Goal: Communication & Community: Ask a question

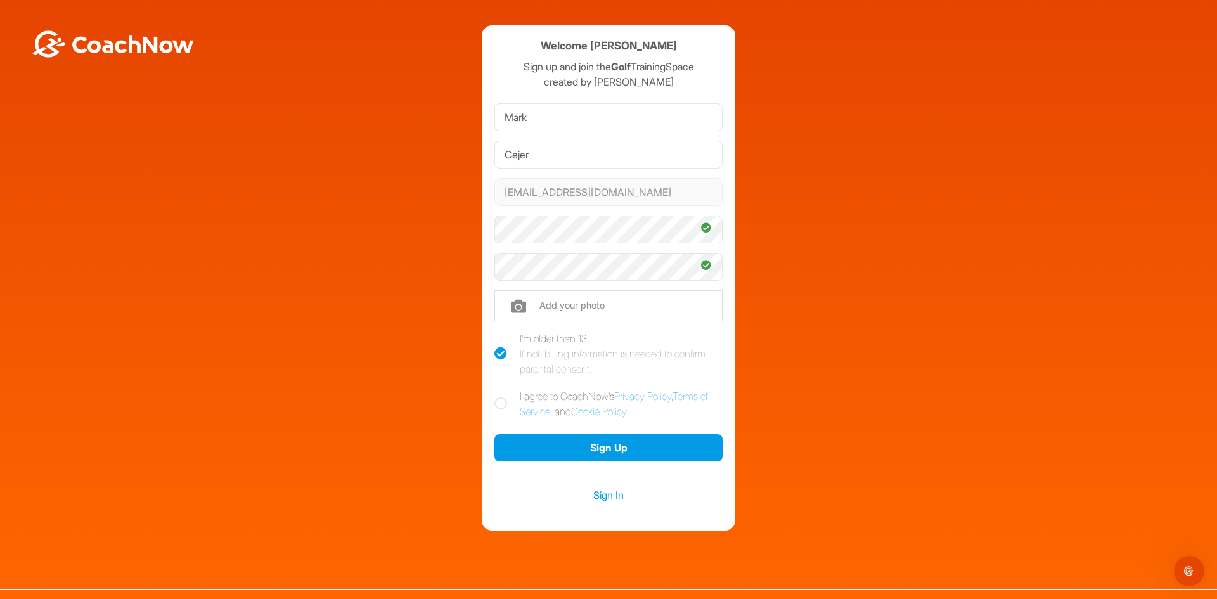
click at [499, 404] on icon at bounding box center [500, 403] width 13 height 13
click at [499, 397] on input "I agree to CoachNow's Privacy Policy , Terms of Service , and Cookie Policy ." at bounding box center [498, 393] width 8 height 8
checkbox input "true"
click at [554, 444] on button "Sign Up" at bounding box center [608, 447] width 228 height 27
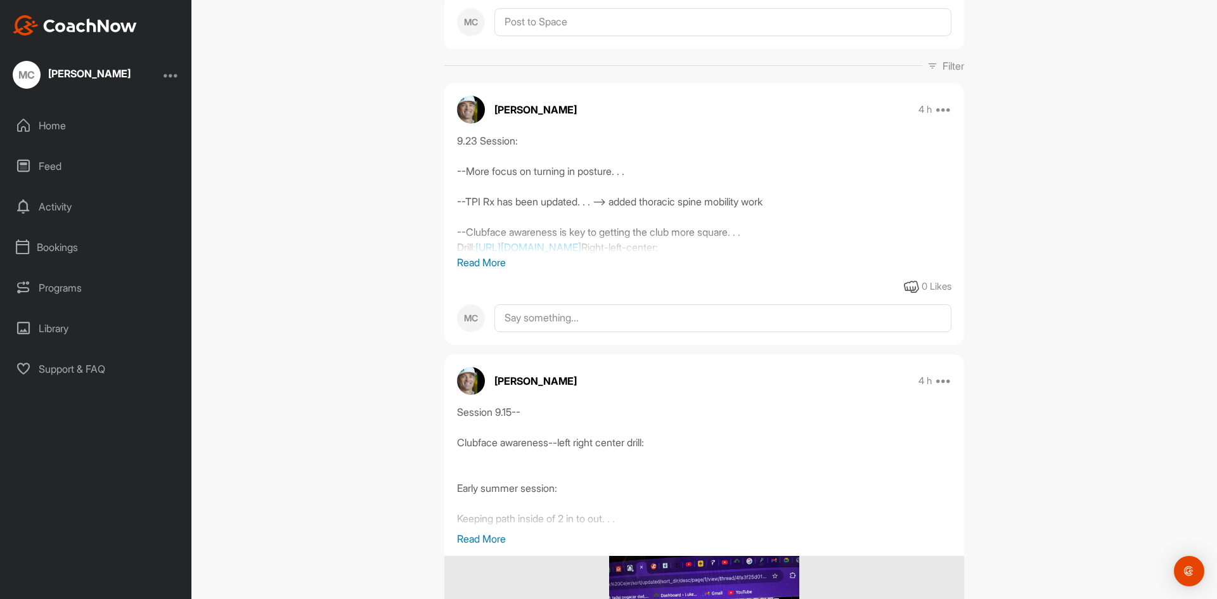
scroll to position [146, 0]
click at [493, 269] on p "Read More" at bounding box center [704, 261] width 494 height 15
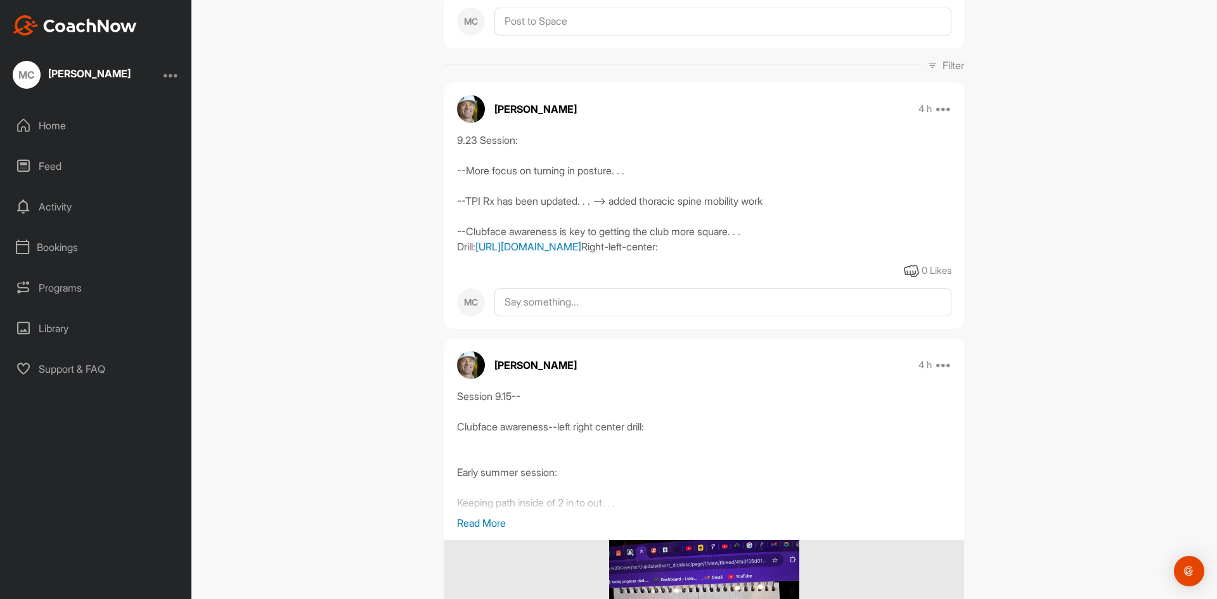
click at [536, 247] on link "https://youtu.be/Sb-nxVXKrKo?si=oXbrxXf4AC94qVmh" at bounding box center [528, 246] width 106 height 13
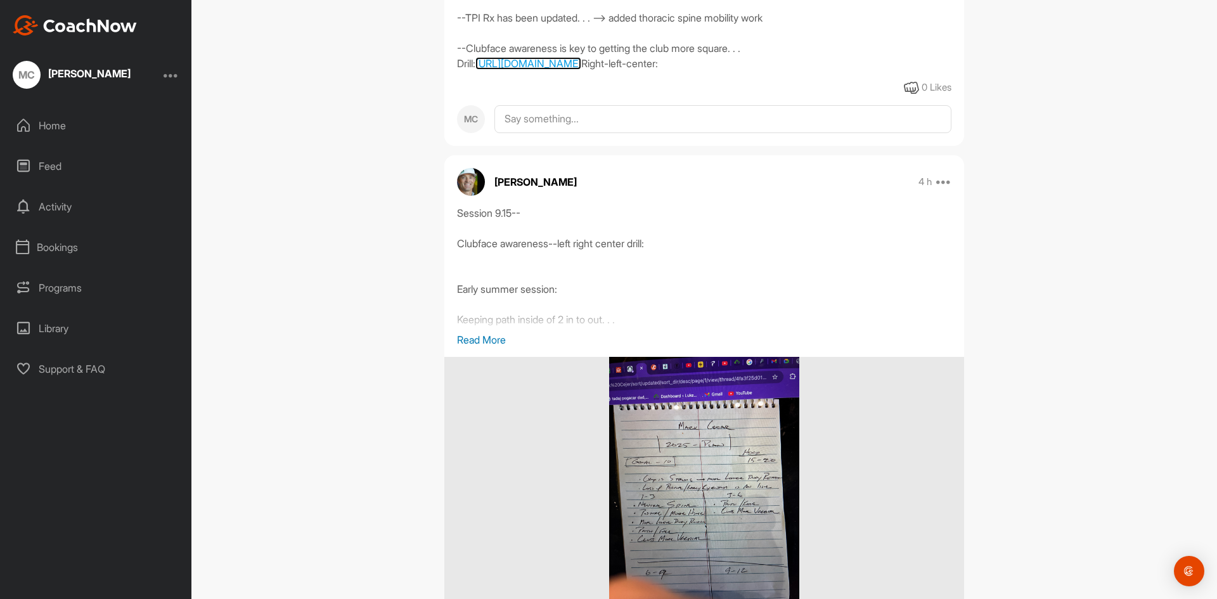
scroll to position [331, 0]
click at [487, 346] on p "Read More" at bounding box center [704, 338] width 494 height 15
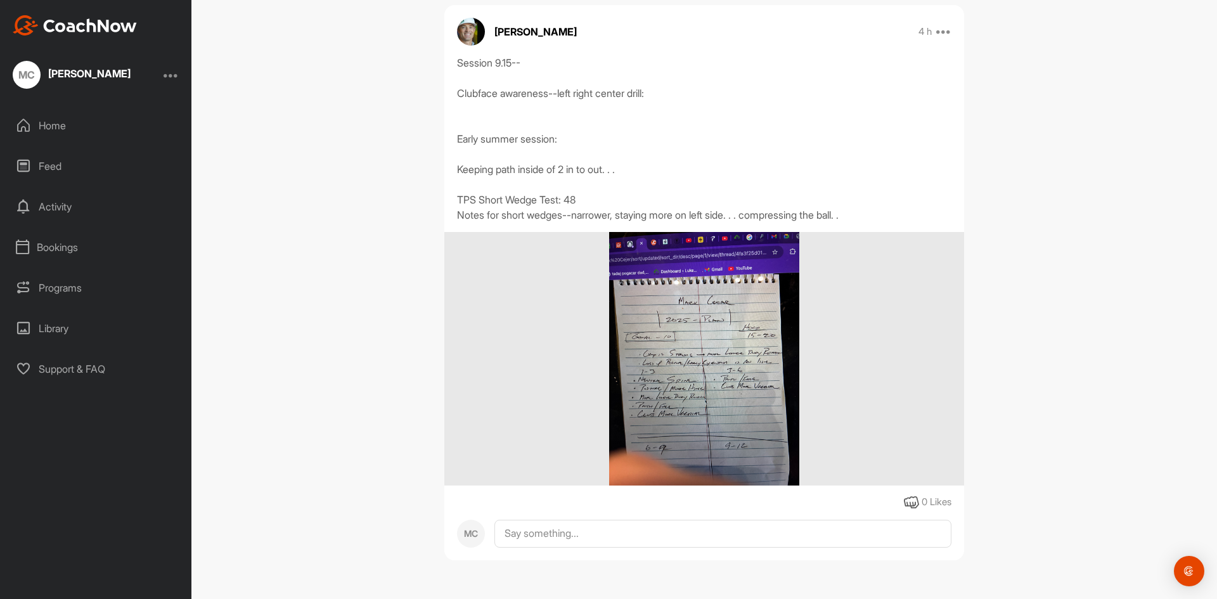
scroll to position [504, 0]
click at [65, 208] on div "Activity" at bounding box center [96, 207] width 179 height 32
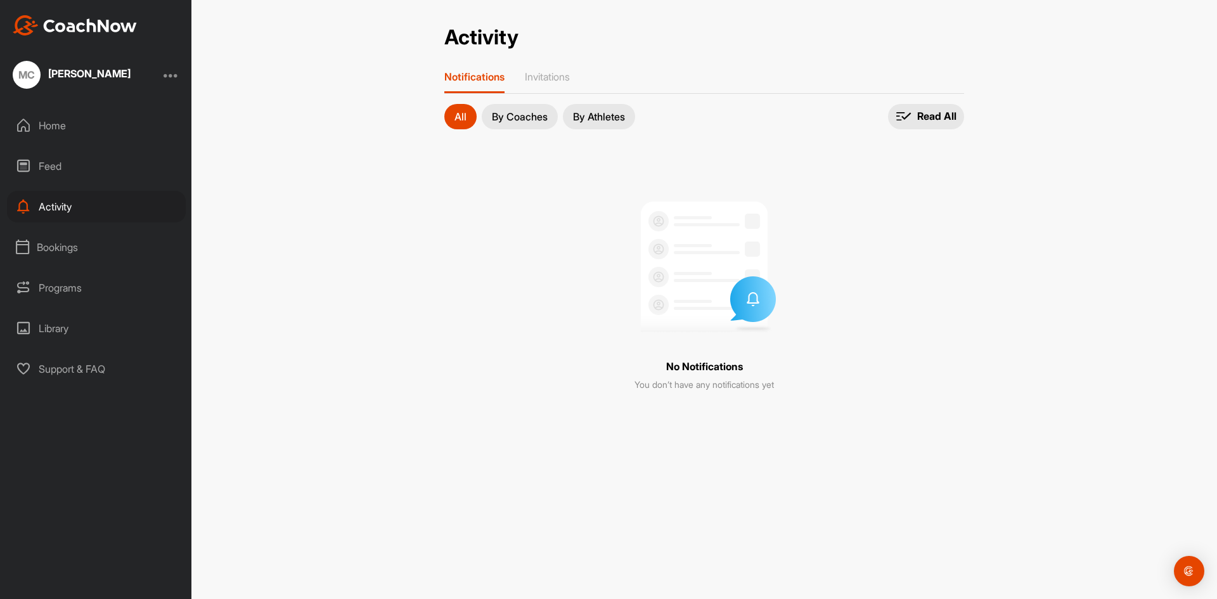
click at [51, 163] on div "Feed" at bounding box center [96, 166] width 179 height 32
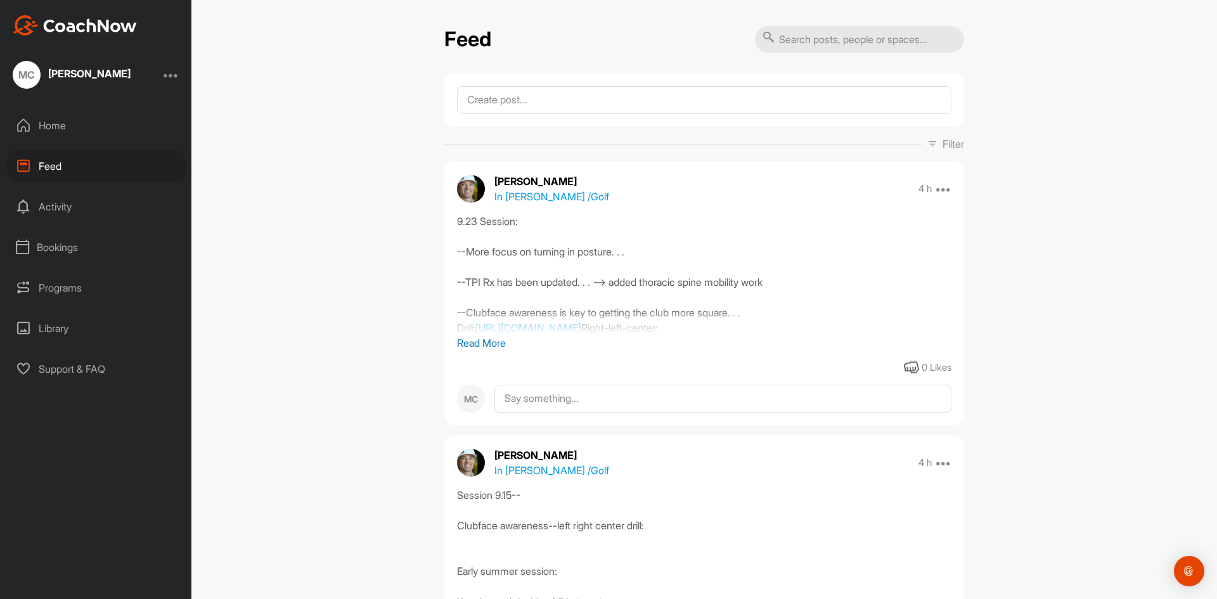
click at [488, 344] on p "Read More" at bounding box center [704, 342] width 494 height 15
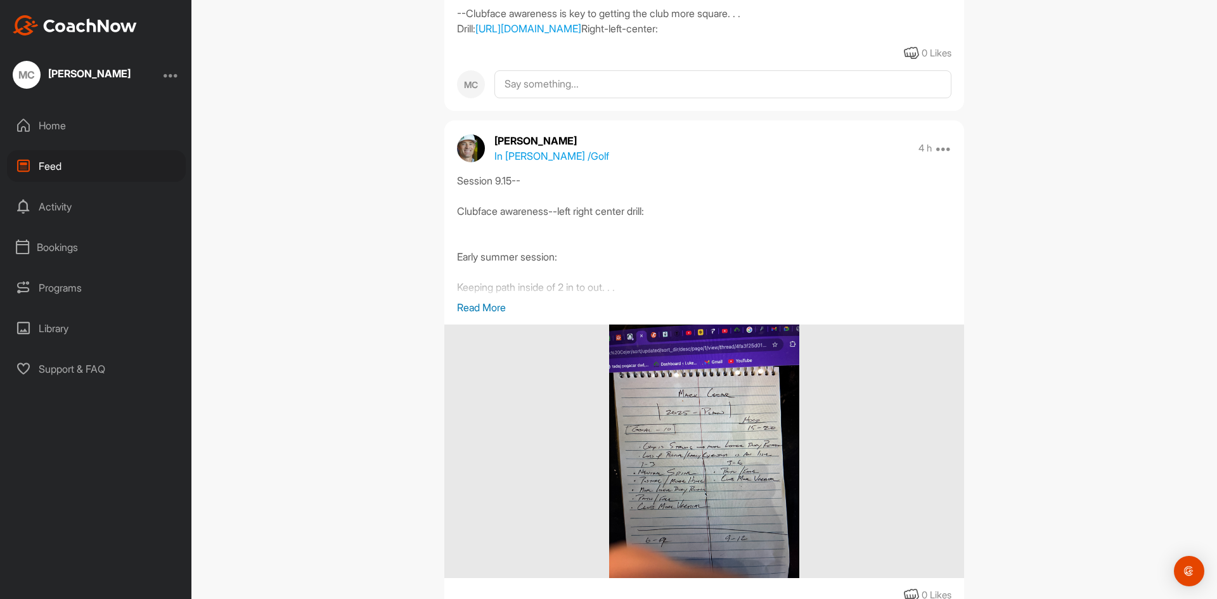
scroll to position [422, 0]
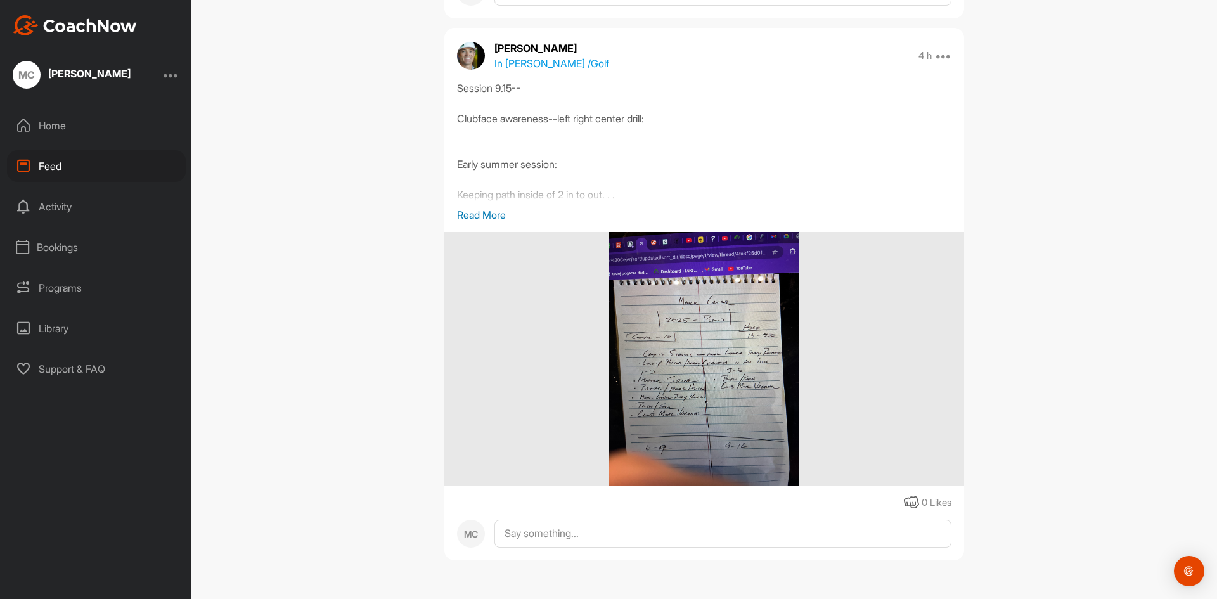
click at [73, 290] on div "Programs" at bounding box center [96, 288] width 179 height 32
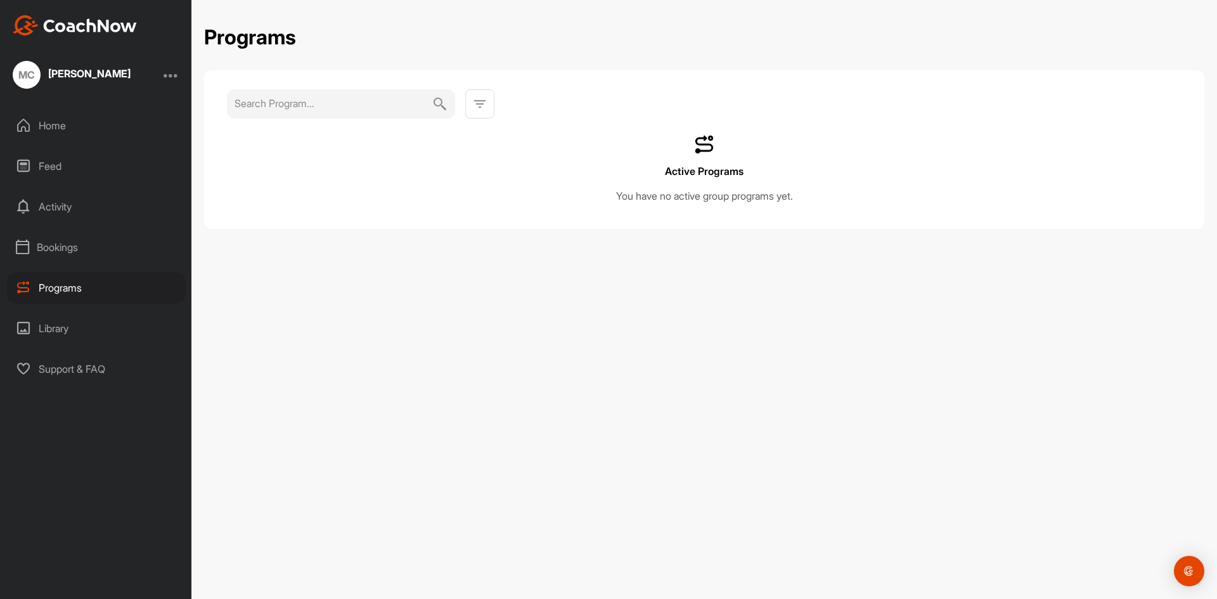
click at [63, 329] on div "Library" at bounding box center [96, 329] width 179 height 32
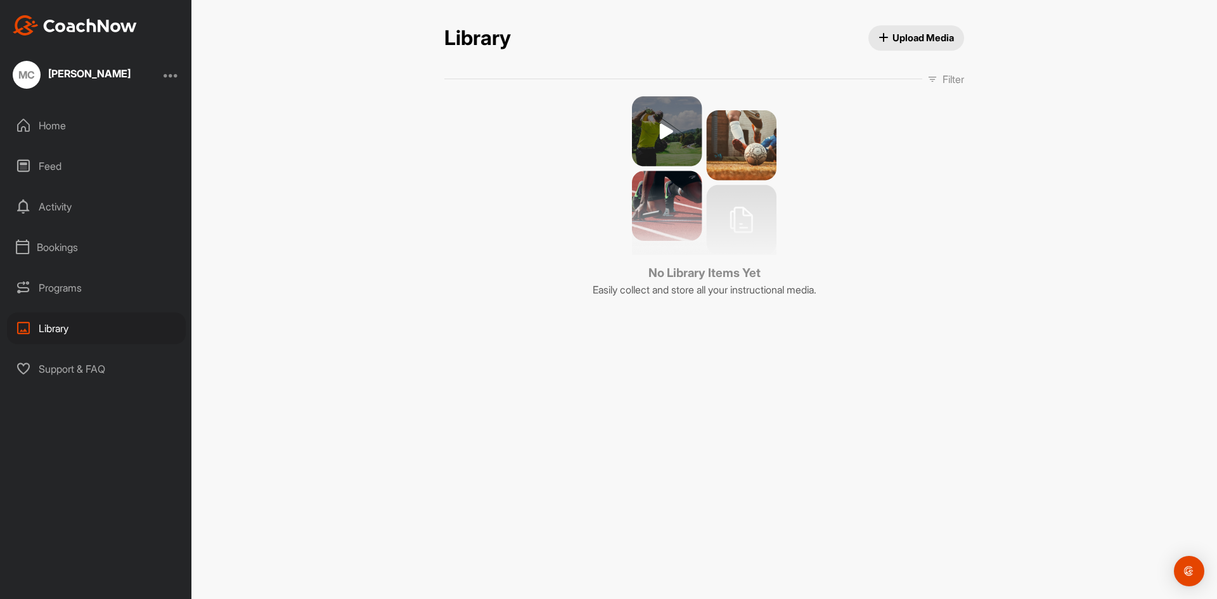
click at [48, 244] on div "Bookings" at bounding box center [96, 247] width 179 height 32
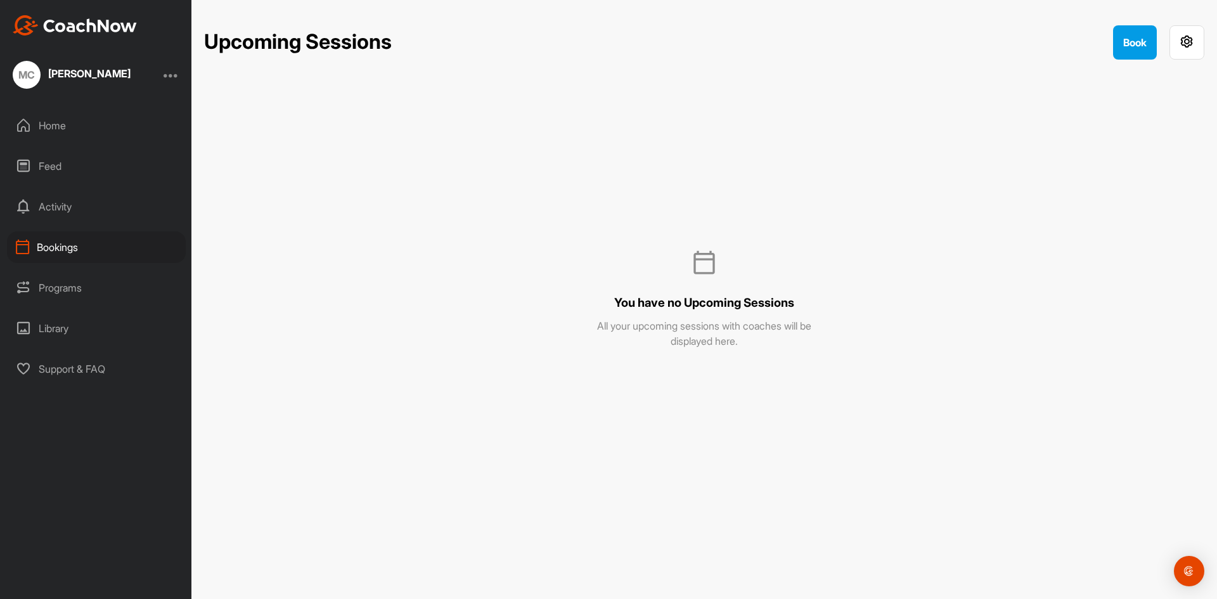
click at [56, 203] on div "Activity" at bounding box center [96, 207] width 179 height 32
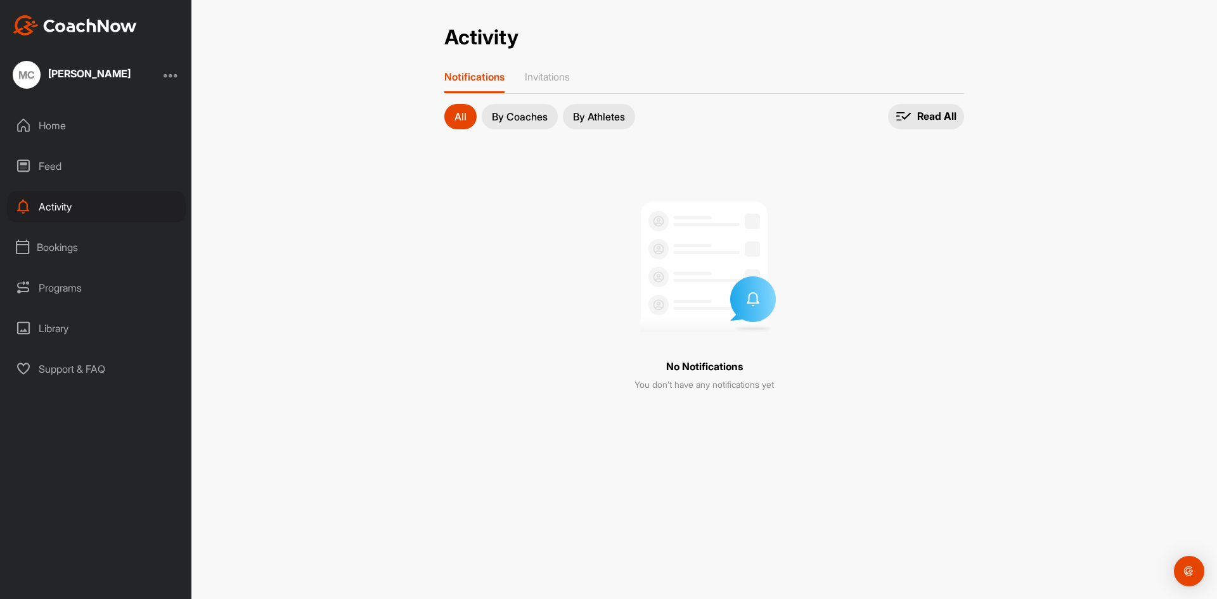
click at [46, 166] on div "Feed" at bounding box center [96, 166] width 179 height 32
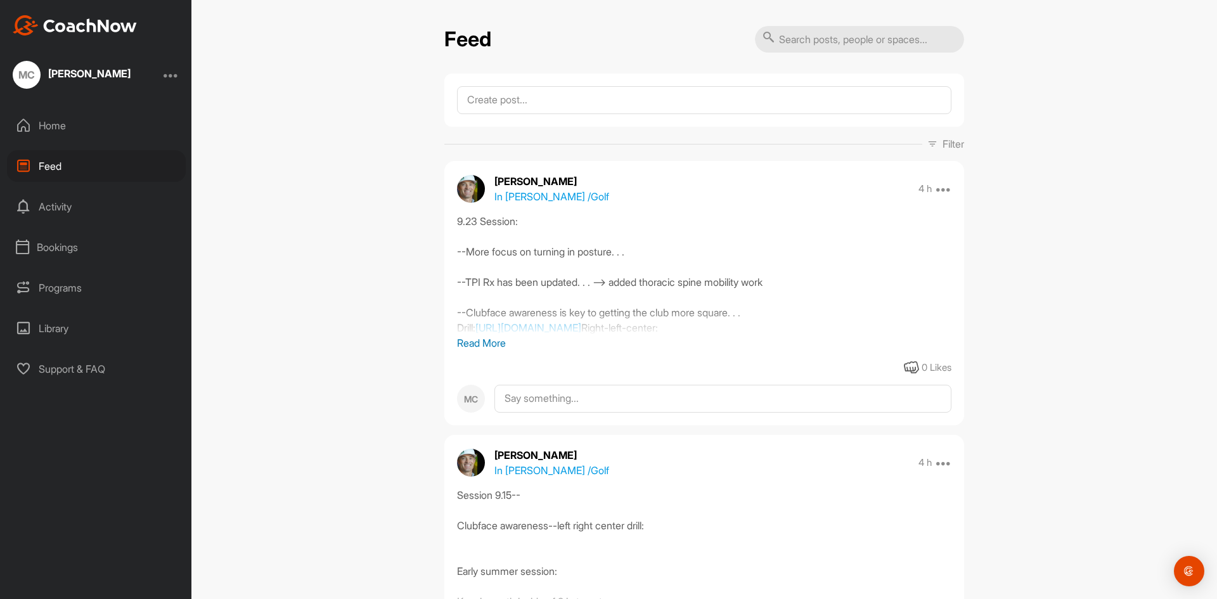
click at [49, 124] on div "Home" at bounding box center [96, 126] width 179 height 32
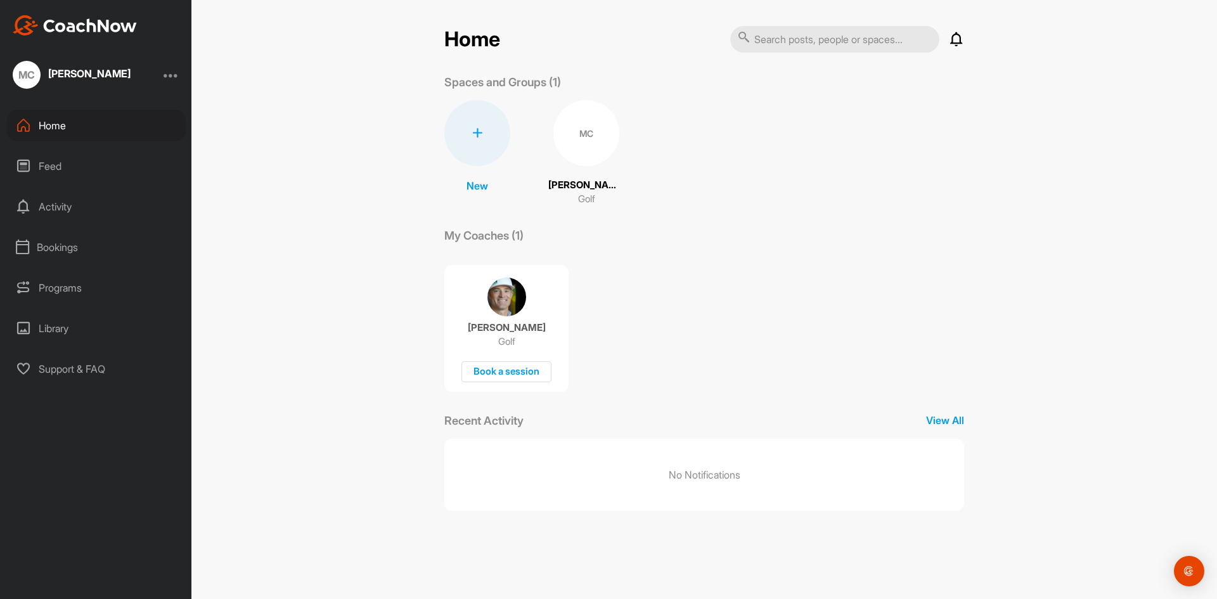
click at [176, 79] on div at bounding box center [171, 74] width 15 height 15
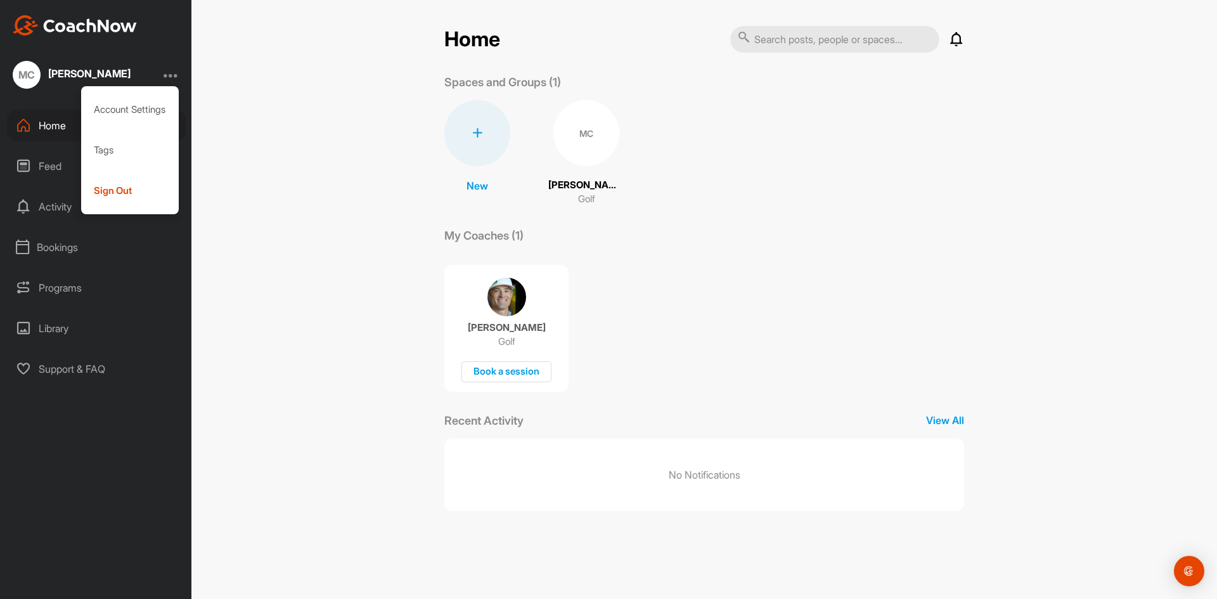
click at [205, 146] on div "Home Notifications Invitations No Notifications View All Spaces and Groups (1) …" at bounding box center [704, 299] width 1026 height 599
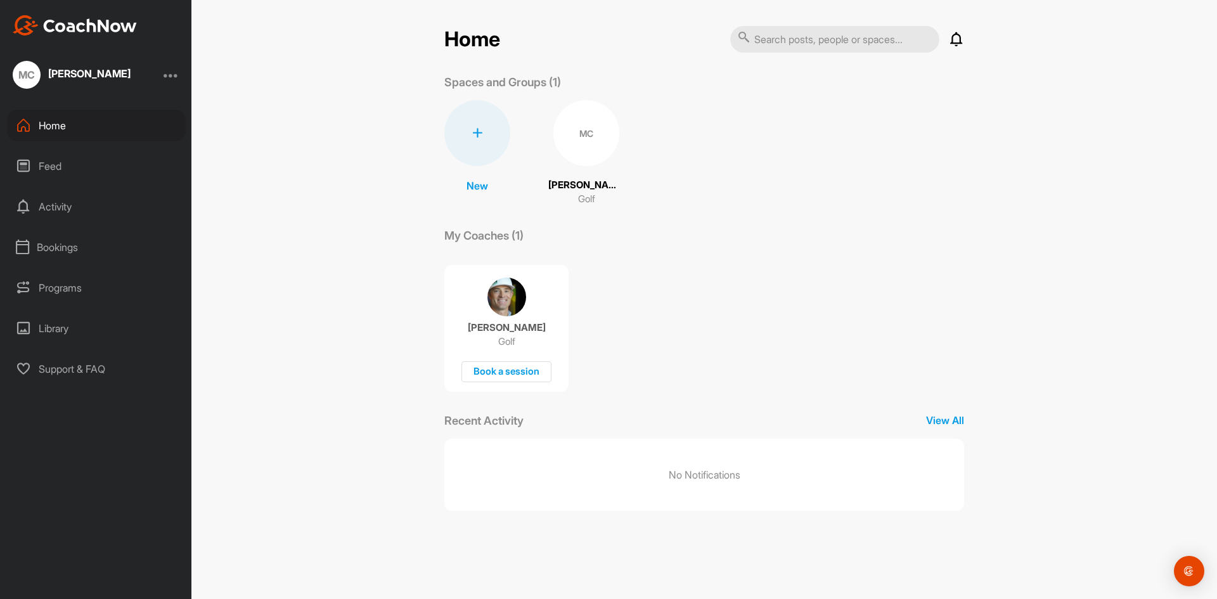
click at [172, 74] on div at bounding box center [171, 74] width 15 height 15
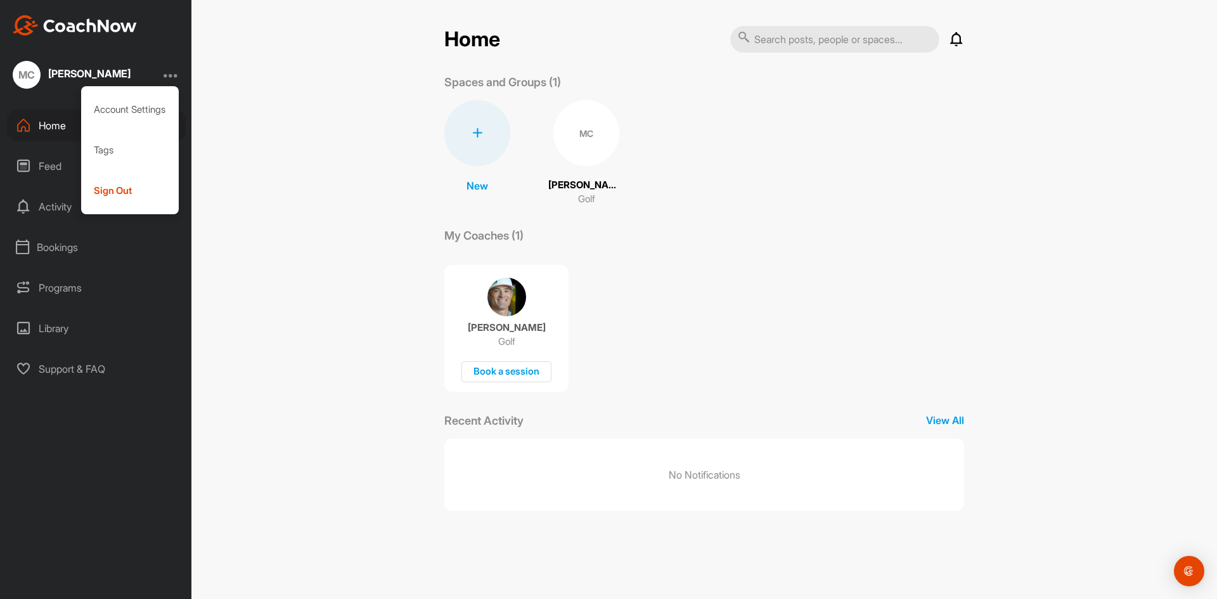
click at [75, 82] on div "[PERSON_NAME]" at bounding box center [89, 75] width 82 height 16
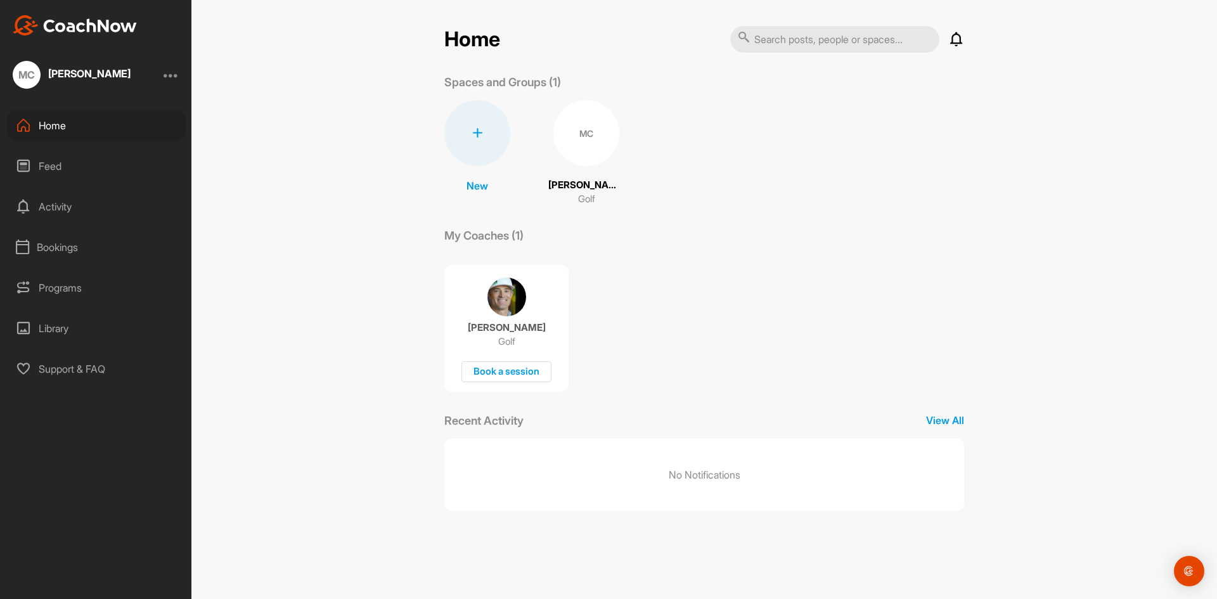
click at [56, 169] on div "Feed" at bounding box center [96, 166] width 179 height 32
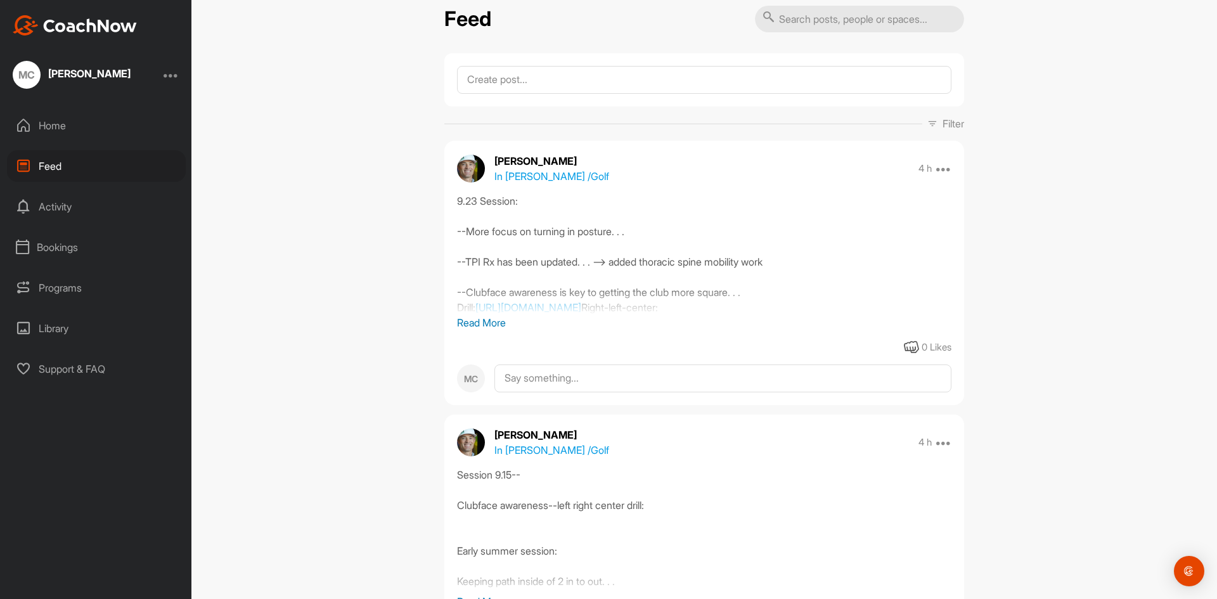
scroll to position [18, 0]
click at [484, 325] on p "Read More" at bounding box center [704, 324] width 494 height 15
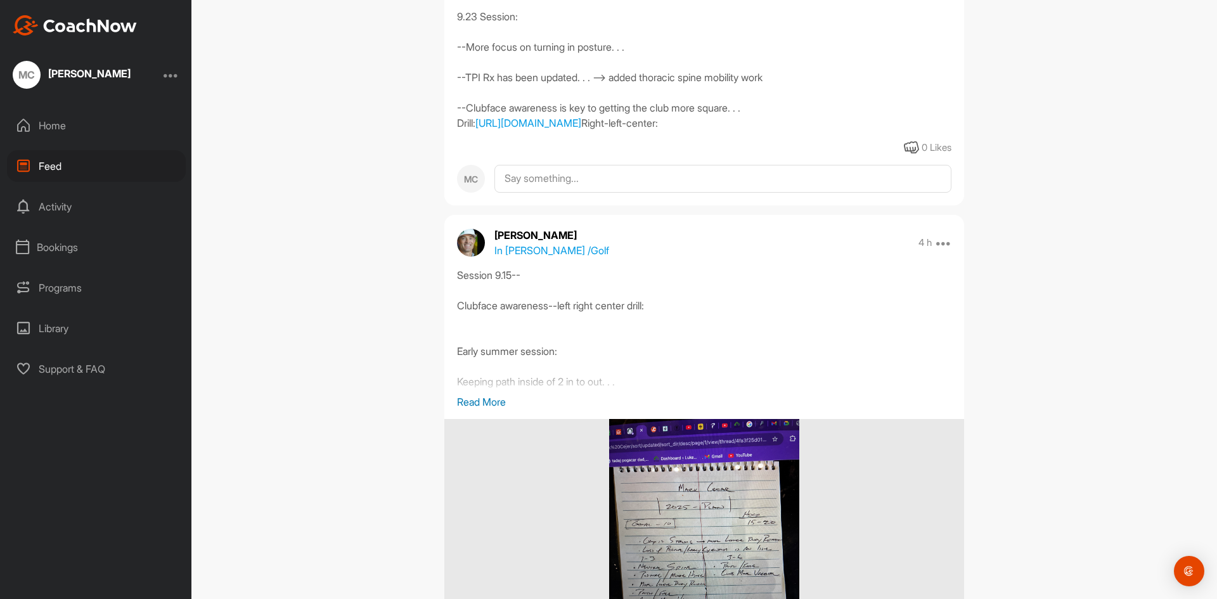
scroll to position [204, 0]
click at [496, 410] on p "Read More" at bounding box center [704, 402] width 494 height 15
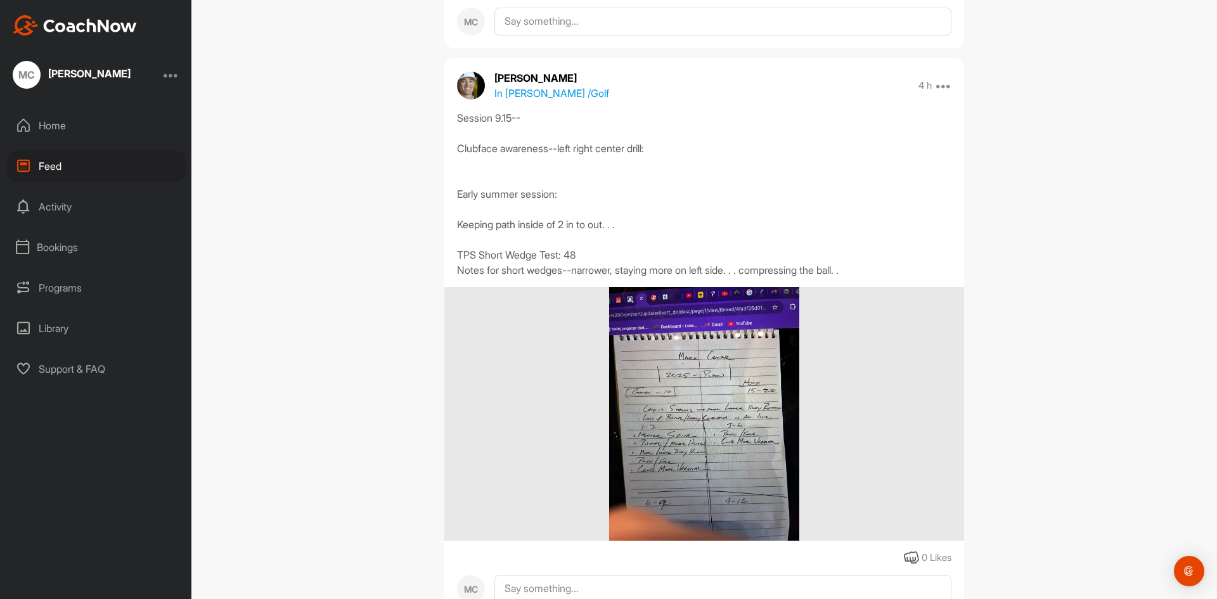
scroll to position [448, 0]
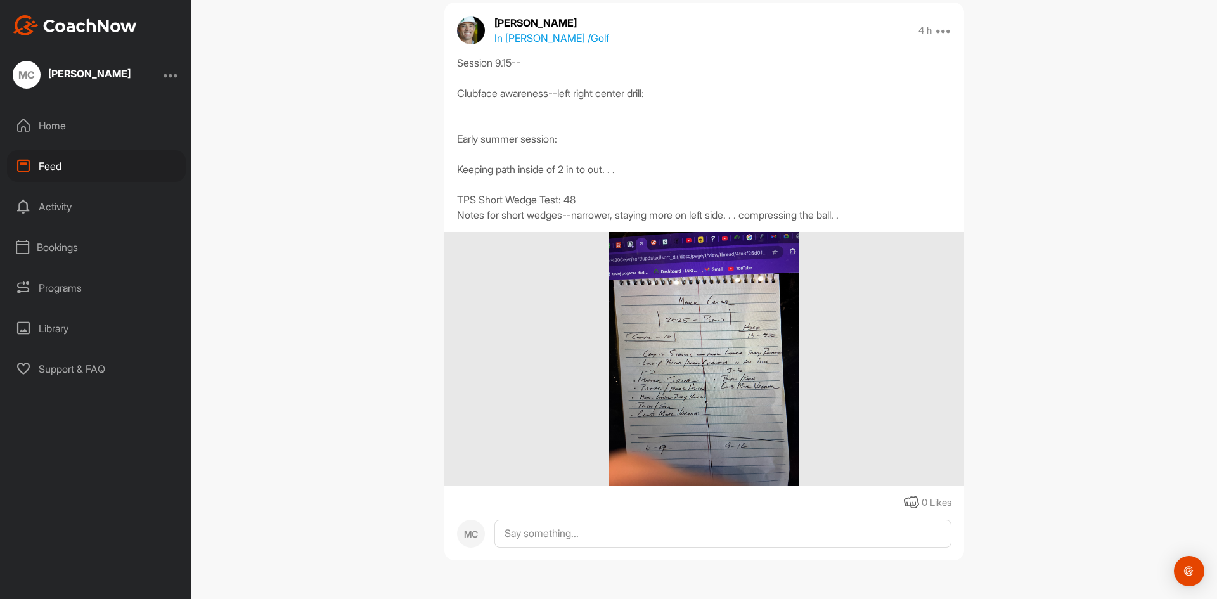
click at [665, 351] on img at bounding box center [704, 359] width 190 height 254
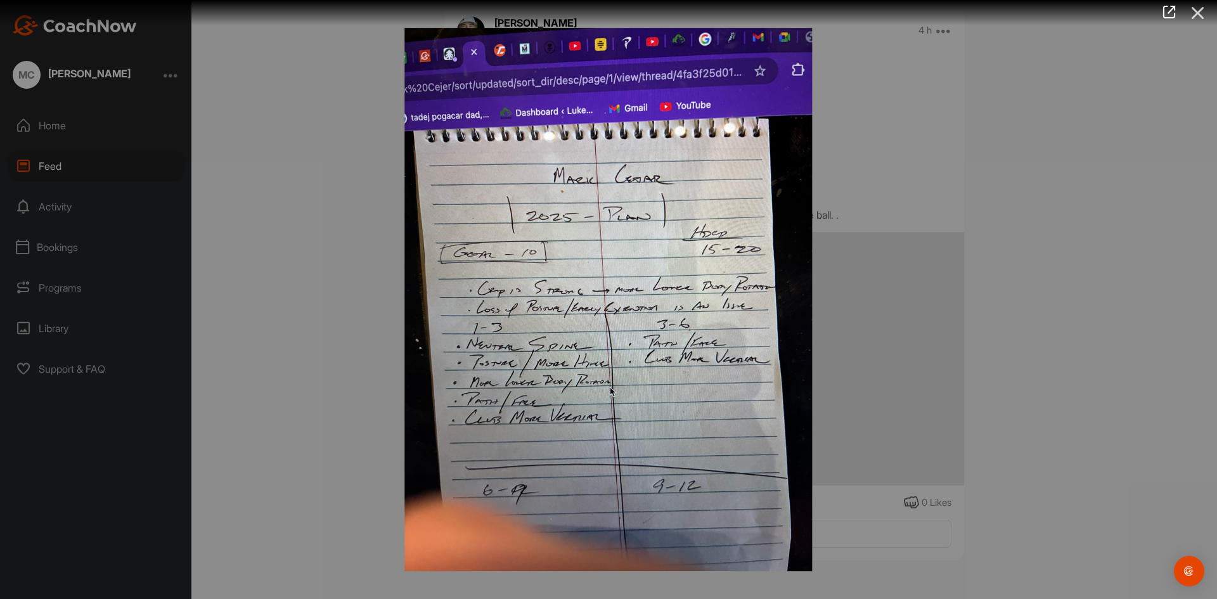
click at [1195, 16] on icon at bounding box center [1198, 12] width 29 height 23
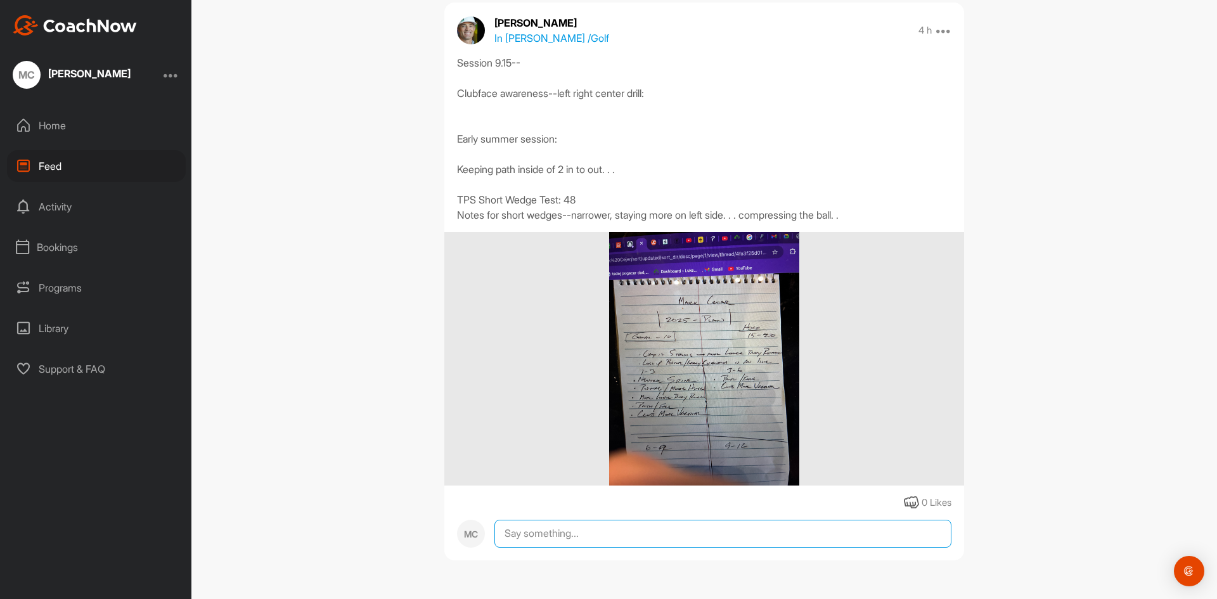
click at [614, 536] on textarea at bounding box center [722, 534] width 457 height 28
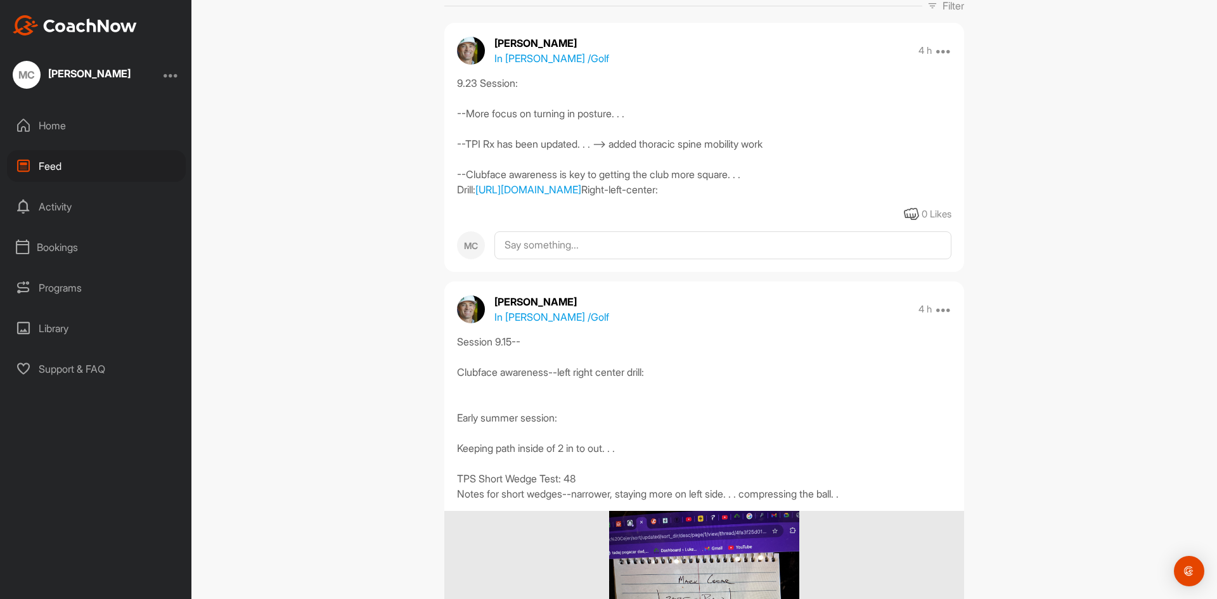
scroll to position [77, 0]
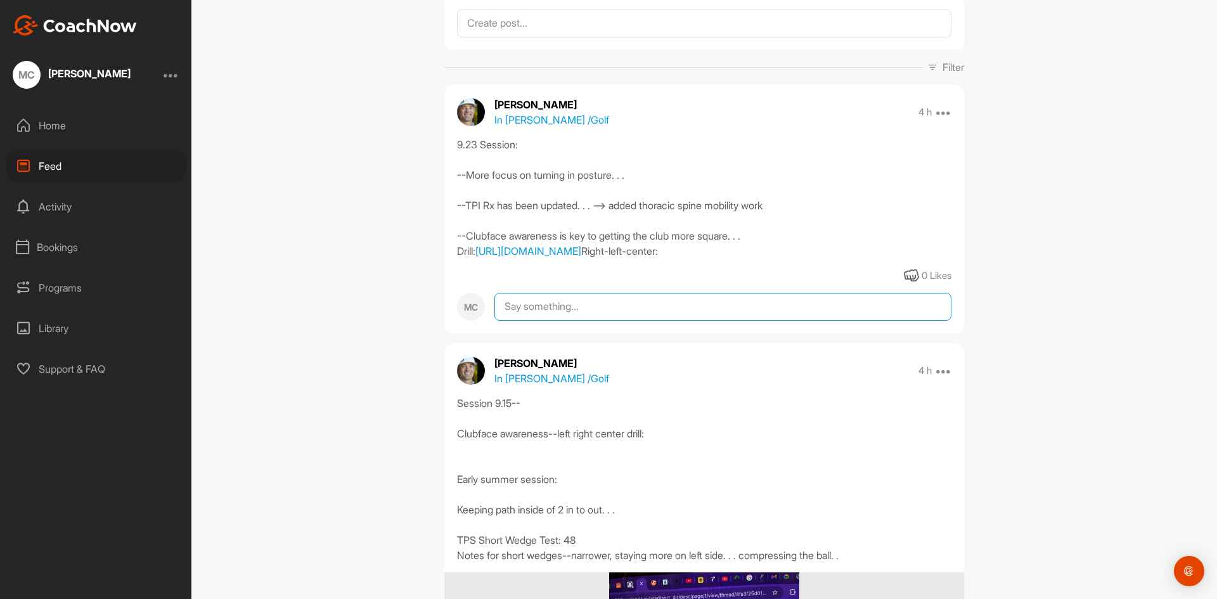
click at [719, 321] on textarea at bounding box center [722, 307] width 457 height 28
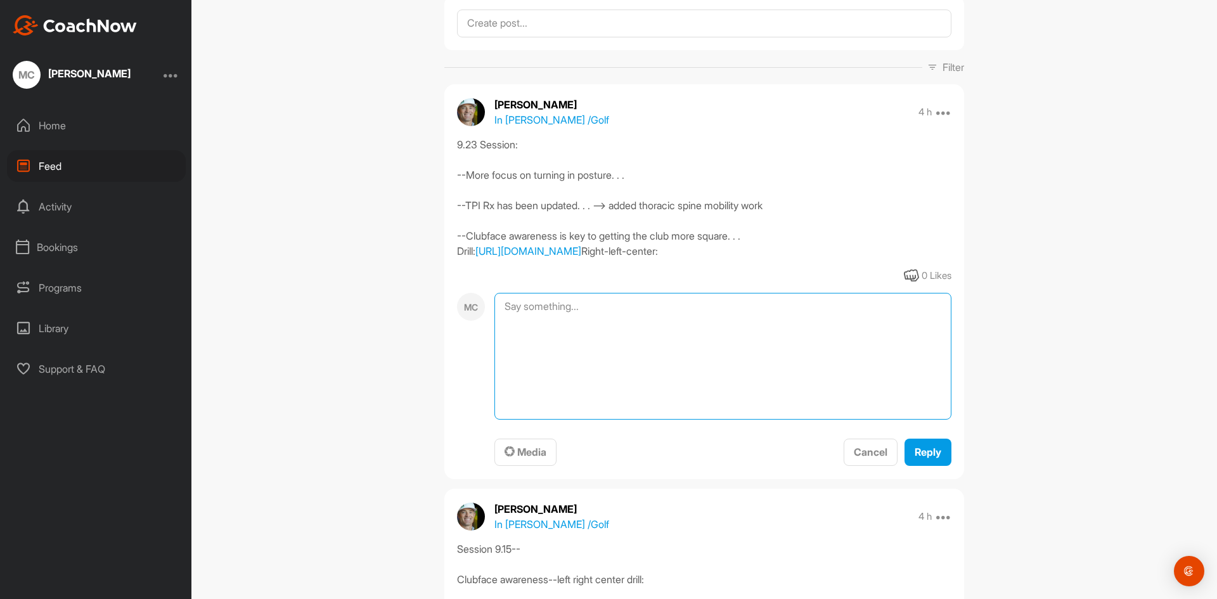
click at [719, 345] on textarea at bounding box center [722, 356] width 457 height 127
type textarea "Where can I find the exercises you reccommended for me? I do not see them on th…"
click at [917, 458] on span "Reply" at bounding box center [928, 452] width 27 height 13
